Goal: Task Accomplishment & Management: Complete application form

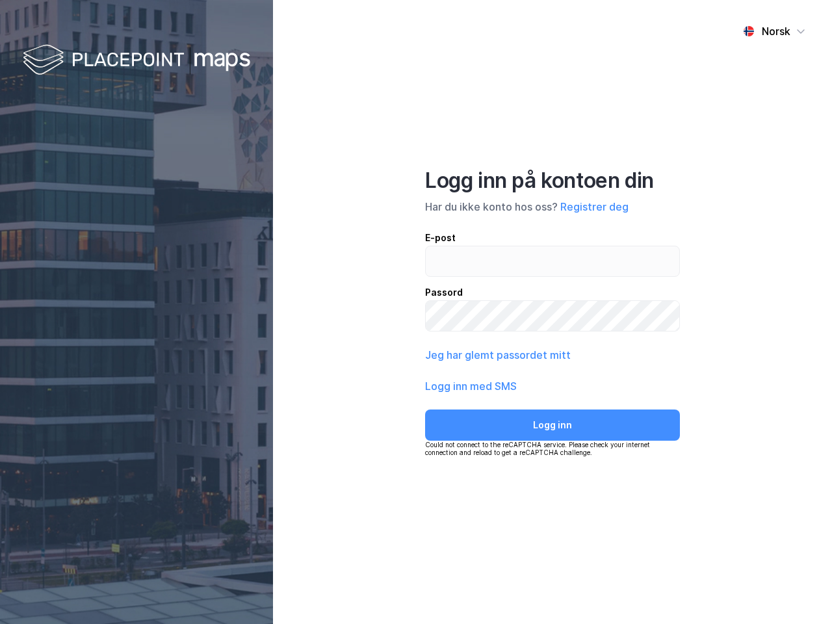
click at [416, 312] on div "Norsk Logg inn på kontoen din Har du ikke konto hos oss? Registrer deg E-post P…" at bounding box center [552, 312] width 559 height 624
click at [137, 60] on img at bounding box center [137, 61] width 228 height 38
click at [774, 31] on div "Norsk" at bounding box center [776, 31] width 29 height 16
click at [594, 207] on button "Registrer deg" at bounding box center [594, 207] width 68 height 16
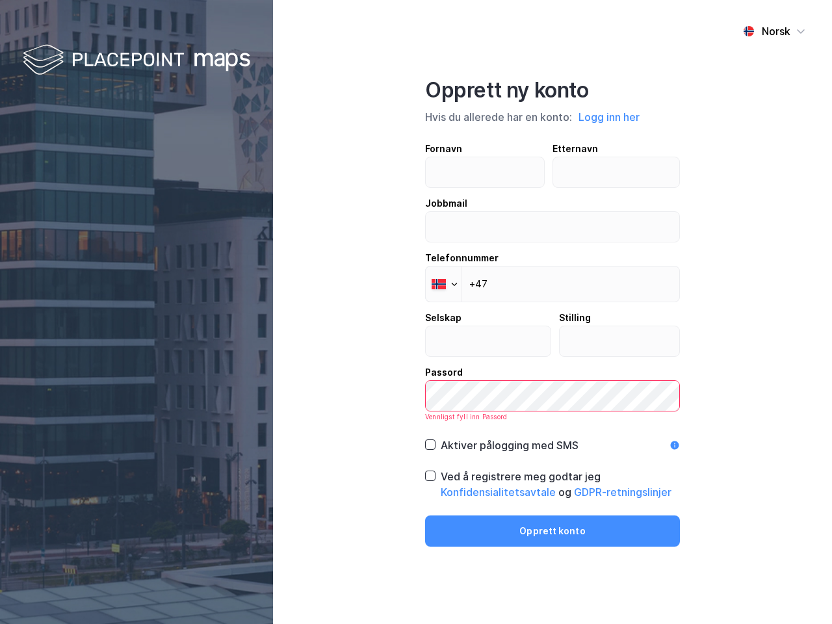
click at [553, 425] on div "Opprett ny konto Hvis du allerede har en konto: Logg inn her Fornavn Etternavn …" at bounding box center [552, 311] width 255 height 469
